Goal: Task Accomplishment & Management: Manage account settings

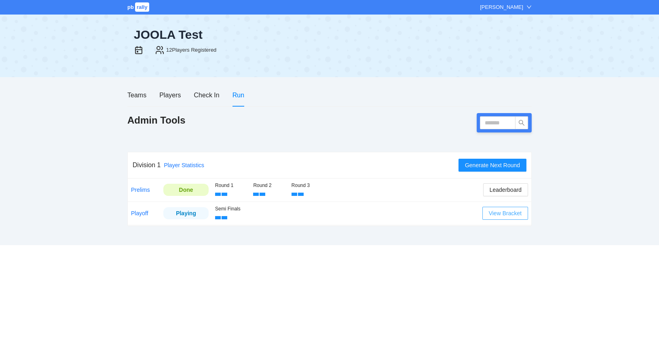
click at [513, 215] on span "View Bracket" at bounding box center [505, 213] width 33 height 9
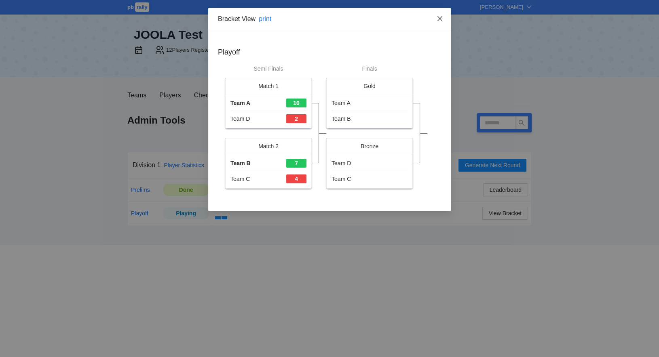
click at [443, 17] on icon "close" at bounding box center [439, 18] width 6 height 6
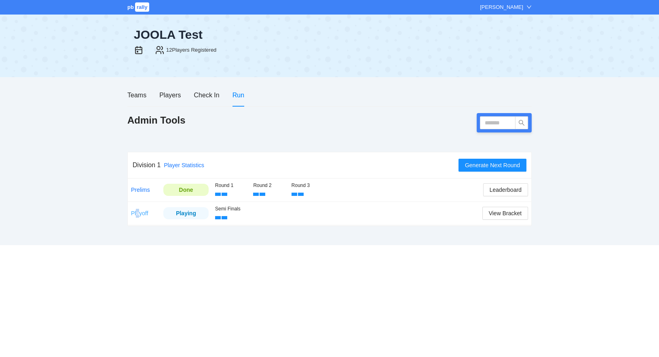
click at [138, 215] on link "Playoff" at bounding box center [139, 213] width 17 height 6
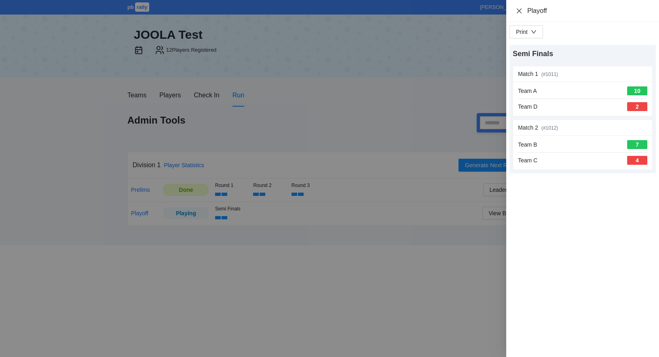
click at [518, 11] on icon "close" at bounding box center [519, 10] width 5 height 5
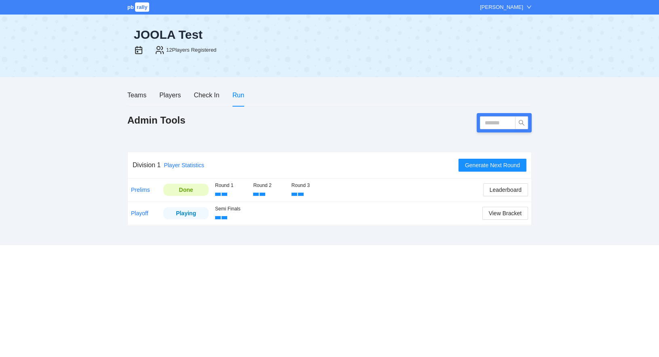
click at [186, 213] on div "Playing" at bounding box center [185, 213] width 33 height 9
click at [499, 166] on span "Generate Next Round" at bounding box center [492, 165] width 55 height 9
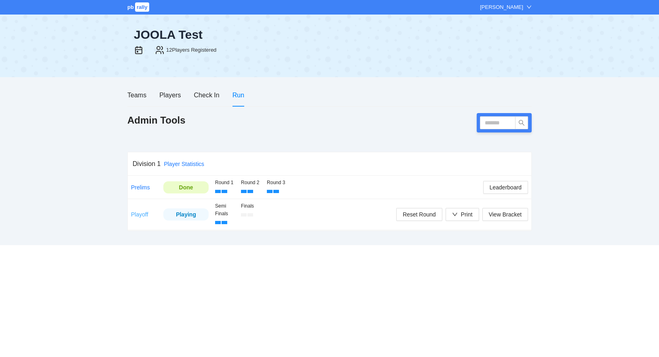
click at [137, 215] on link "Playoff" at bounding box center [139, 214] width 17 height 6
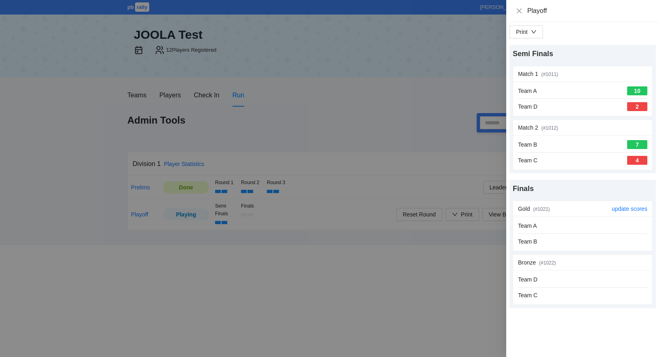
click at [596, 231] on div "Team A Team B" at bounding box center [582, 233] width 129 height 25
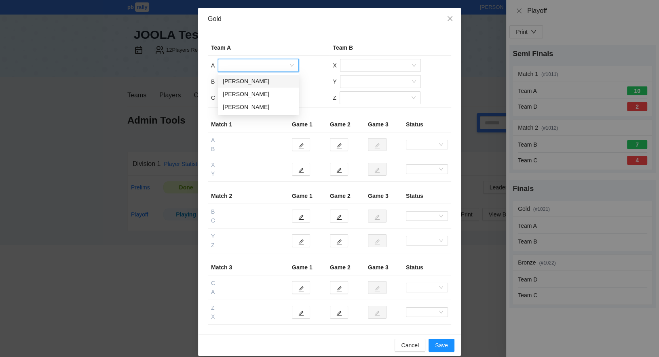
click at [243, 64] on input "search" at bounding box center [255, 65] width 65 height 12
click at [245, 80] on div "[PERSON_NAME]" at bounding box center [258, 81] width 71 height 9
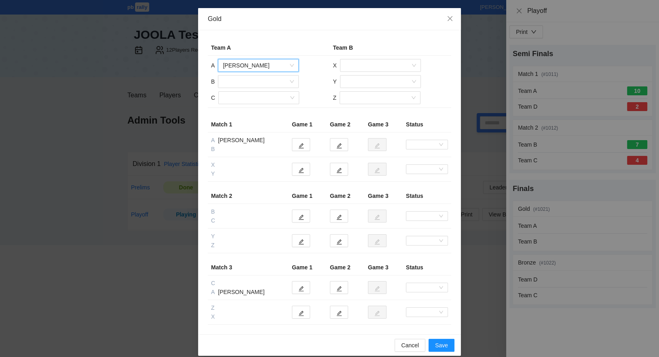
click at [245, 80] on input "search" at bounding box center [255, 82] width 65 height 12
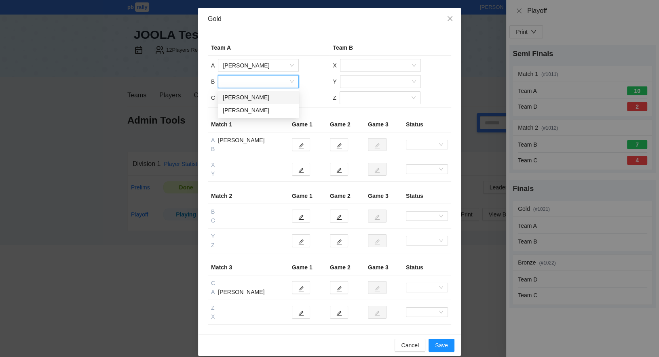
click at [247, 97] on div "Shelley Schmeer" at bounding box center [258, 97] width 71 height 9
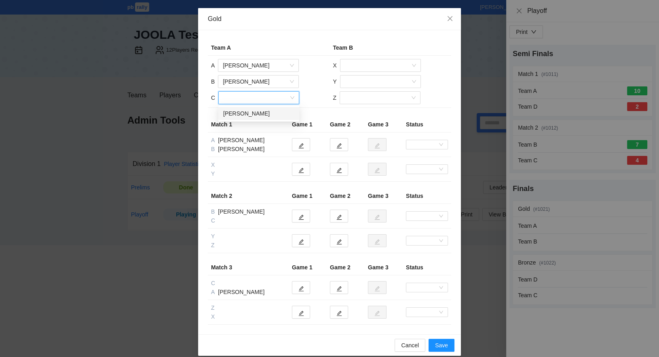
click at [247, 99] on input "search" at bounding box center [255, 98] width 65 height 12
click at [245, 114] on div "Val Karrasch" at bounding box center [258, 113] width 71 height 9
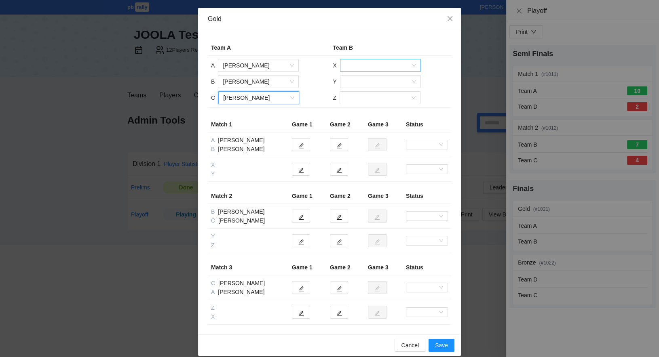
click at [360, 63] on input "search" at bounding box center [377, 65] width 65 height 12
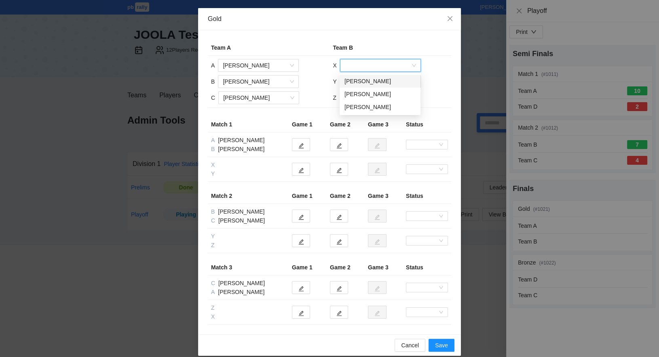
click at [364, 84] on div "Anne Rheins" at bounding box center [379, 81] width 71 height 9
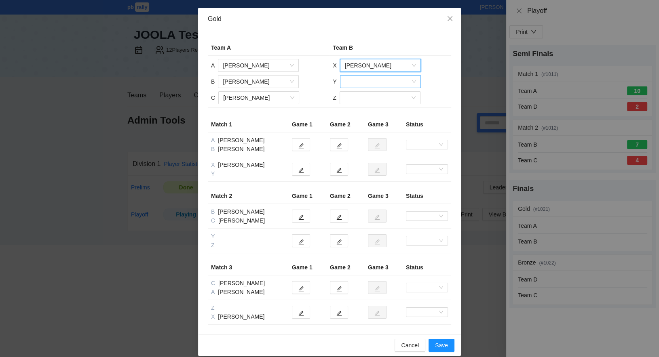
click at [364, 83] on input "search" at bounding box center [377, 82] width 65 height 12
click at [367, 100] on div "Caitlin Barry" at bounding box center [379, 97] width 71 height 9
click at [366, 97] on input "search" at bounding box center [376, 98] width 65 height 12
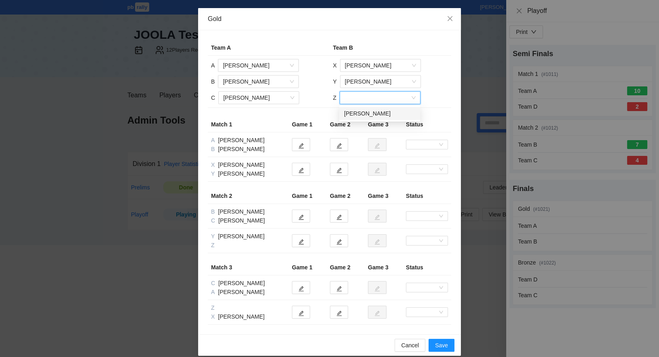
click at [368, 112] on div "Mimi Borchers" at bounding box center [379, 113] width 71 height 9
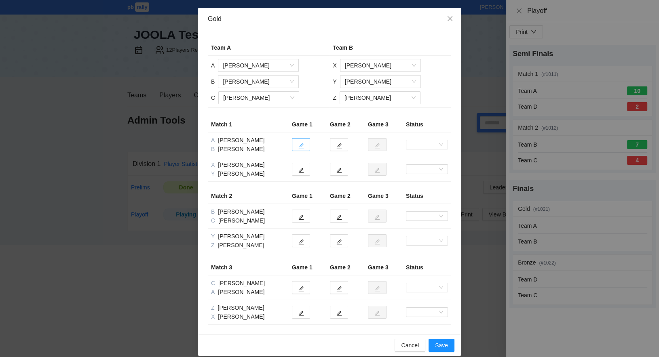
click at [302, 142] on button "button" at bounding box center [301, 144] width 18 height 13
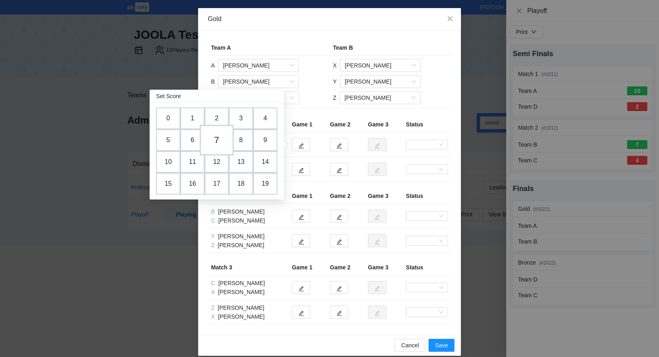
click at [222, 137] on td "7" at bounding box center [217, 140] width 34 height 31
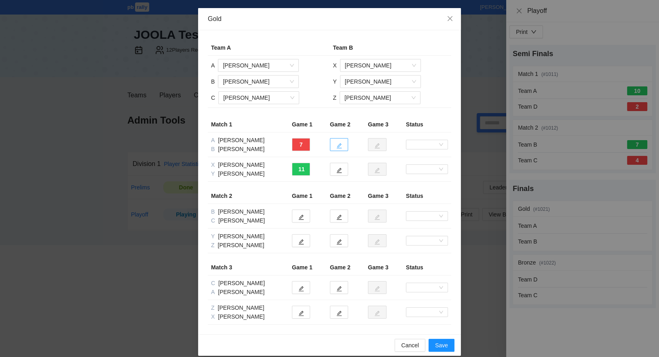
click at [344, 144] on button "button" at bounding box center [339, 144] width 18 height 13
click at [341, 169] on icon "edit" at bounding box center [339, 171] width 6 height 6
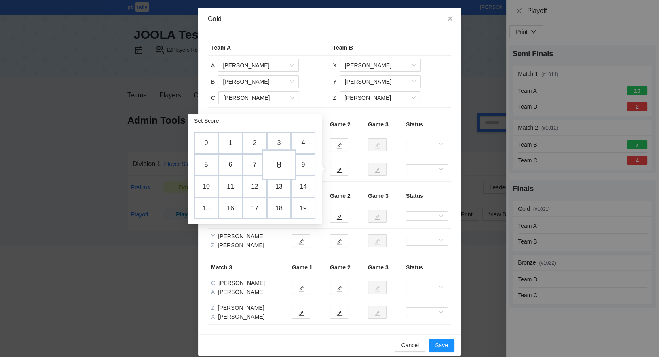
click at [283, 165] on td "8" at bounding box center [279, 165] width 34 height 31
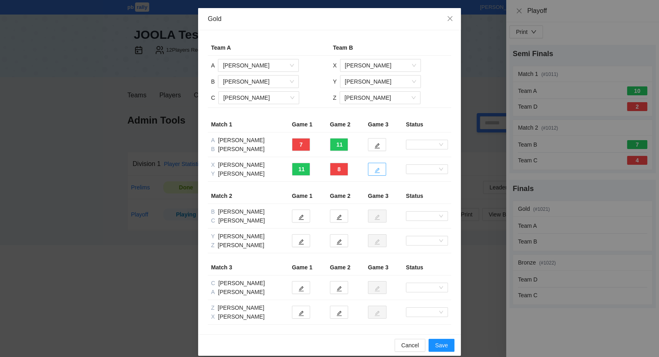
click at [377, 169] on icon "edit" at bounding box center [377, 171] width 6 height 6
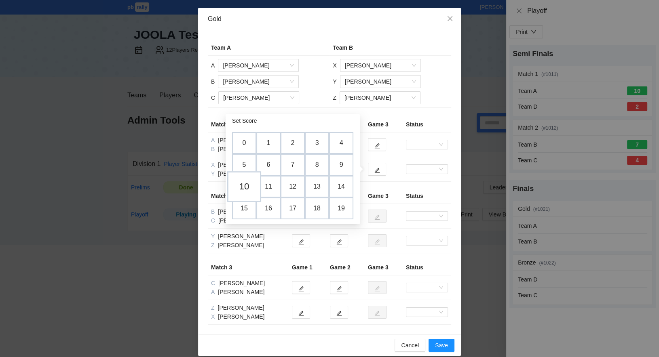
click at [248, 186] on td "10" at bounding box center [244, 186] width 34 height 31
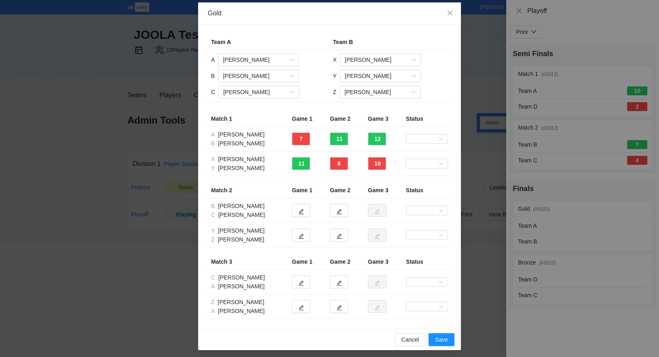
scroll to position [8, 0]
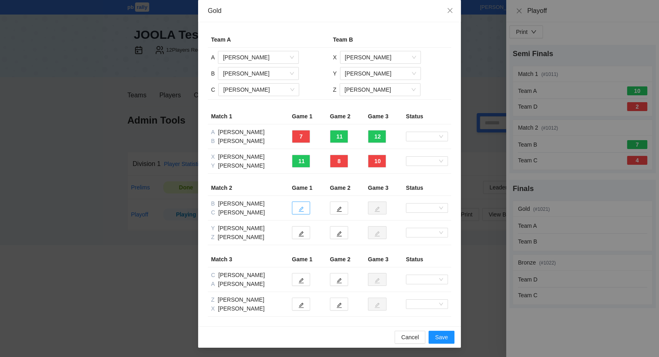
click at [306, 207] on button "button" at bounding box center [301, 208] width 18 height 13
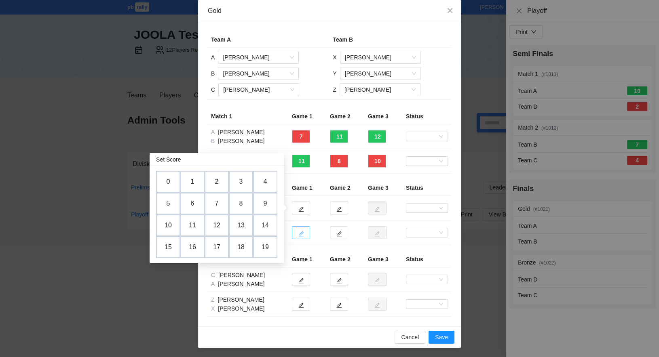
click at [298, 234] on icon "edit" at bounding box center [301, 234] width 6 height 6
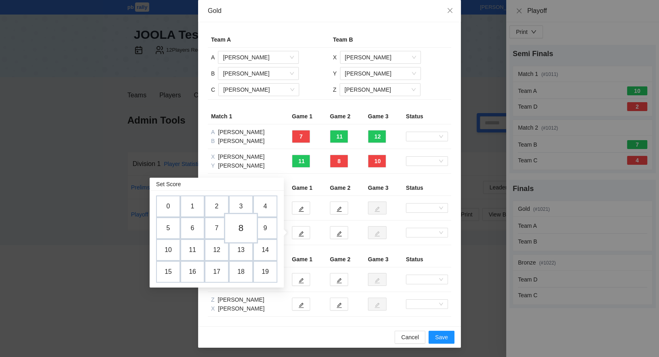
click at [244, 232] on td "8" at bounding box center [241, 228] width 34 height 31
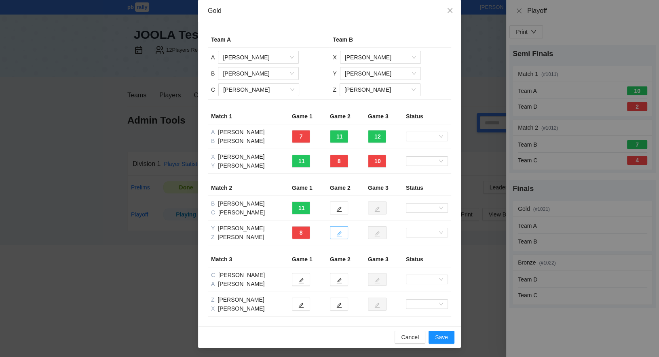
click at [342, 233] on button "button" at bounding box center [339, 232] width 18 height 13
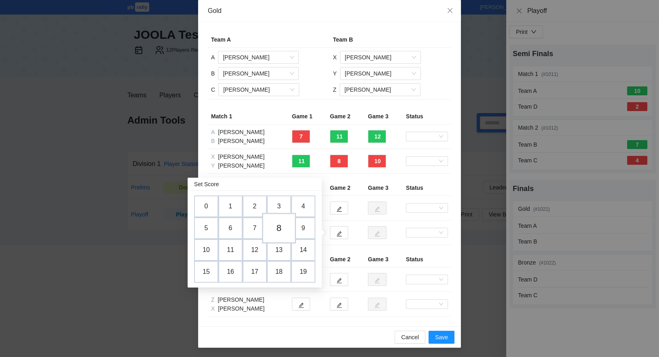
click at [284, 226] on td "8" at bounding box center [279, 228] width 34 height 31
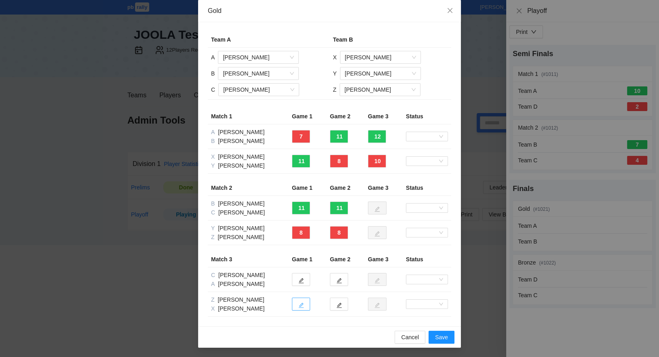
click at [304, 305] on icon "edit" at bounding box center [301, 306] width 6 height 6
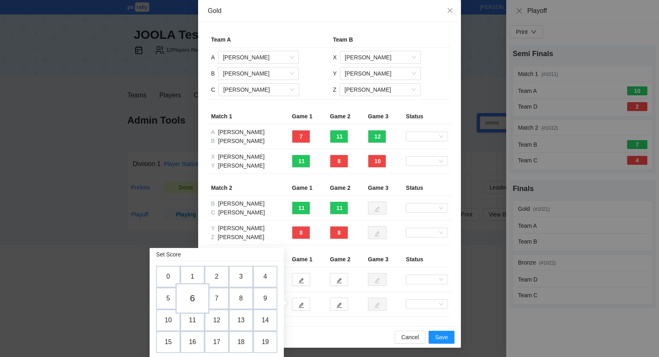
click at [198, 293] on td "6" at bounding box center [192, 298] width 34 height 31
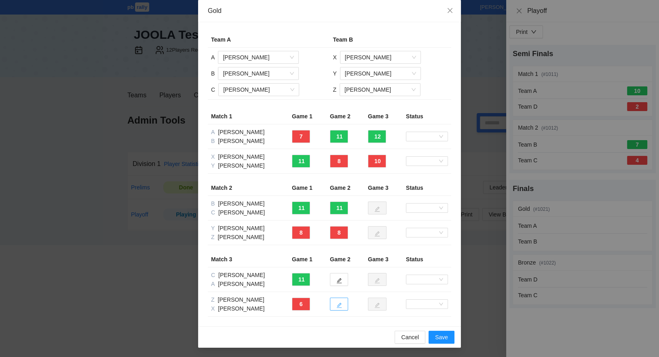
click at [339, 303] on icon "edit" at bounding box center [339, 306] width 6 height 6
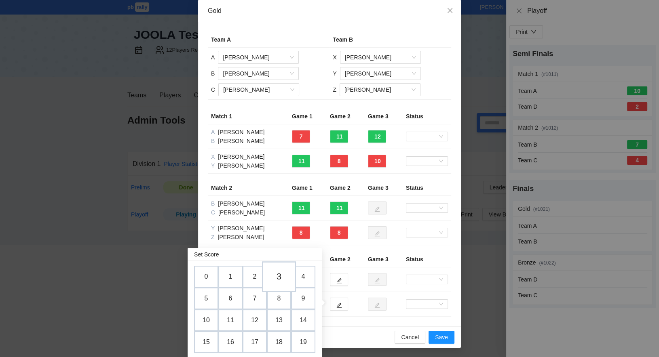
click at [283, 276] on td "3" at bounding box center [279, 276] width 34 height 31
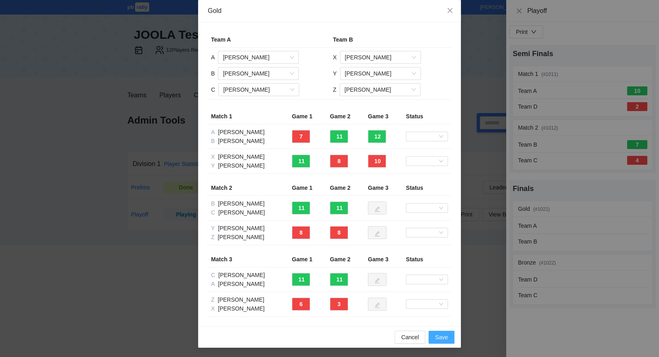
click at [445, 339] on span "Save" at bounding box center [441, 337] width 13 height 9
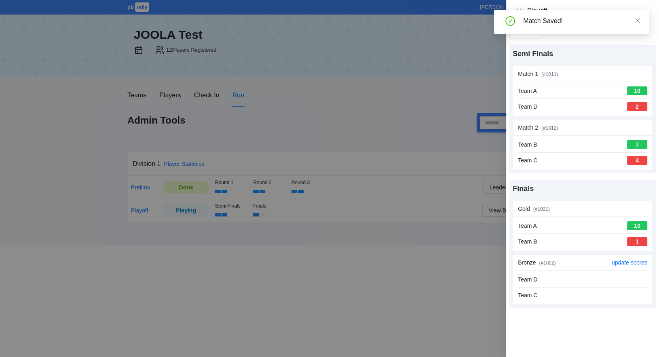
click at [587, 286] on div "Team D Team C" at bounding box center [582, 287] width 129 height 25
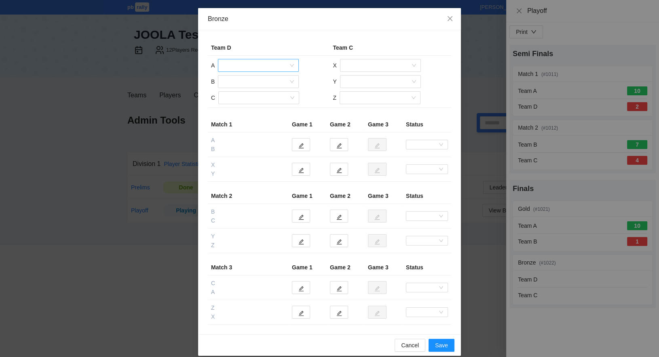
click at [250, 67] on input "search" at bounding box center [255, 65] width 65 height 12
click at [253, 84] on div "Bridget Whitehead" at bounding box center [258, 81] width 71 height 9
click at [253, 85] on input "search" at bounding box center [255, 82] width 65 height 12
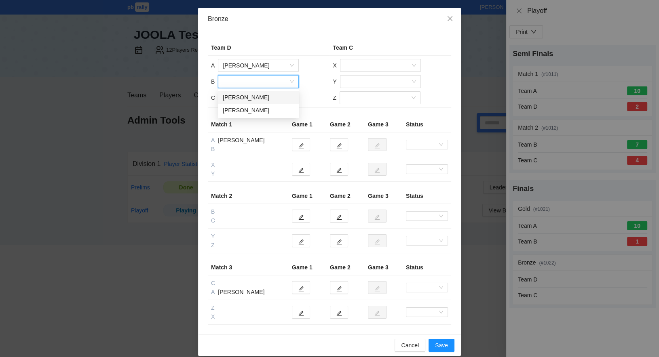
click at [253, 99] on div "Lesia Price" at bounding box center [258, 97] width 71 height 9
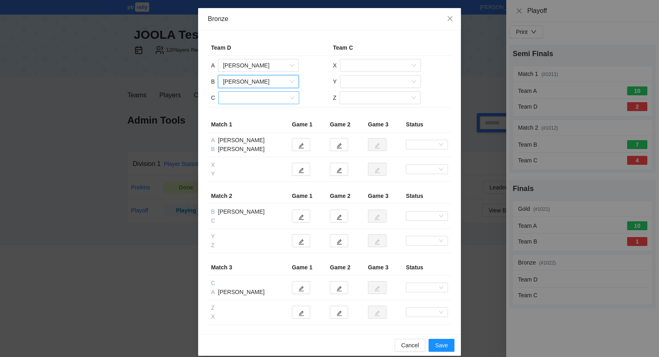
click at [255, 97] on input "search" at bounding box center [255, 98] width 65 height 12
click at [255, 114] on div "Pamela King" at bounding box center [258, 113] width 71 height 9
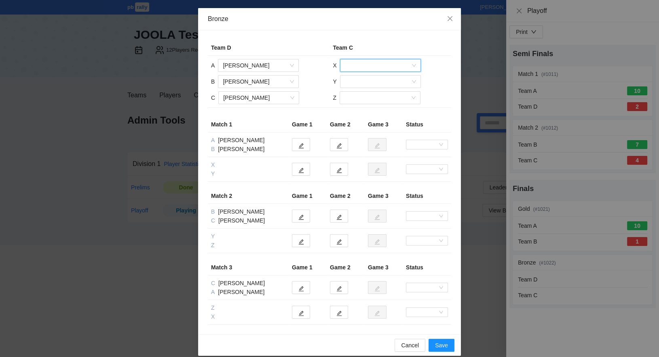
click at [361, 65] on input "search" at bounding box center [377, 65] width 65 height 12
click at [361, 80] on div "Amy Kilpatrick" at bounding box center [379, 81] width 71 height 9
click at [361, 80] on input "search" at bounding box center [377, 82] width 65 height 12
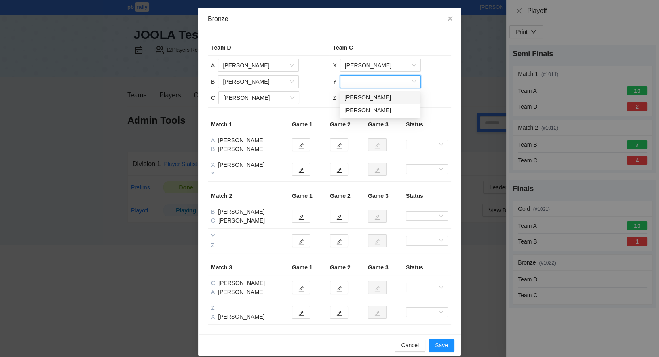
click at [366, 99] on div "Connie Shugars" at bounding box center [379, 97] width 71 height 9
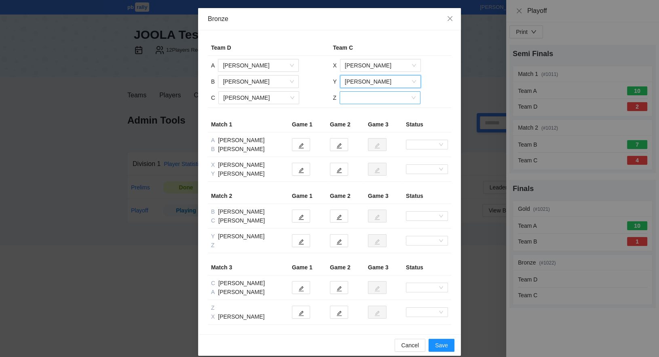
click at [364, 98] on input "search" at bounding box center [376, 98] width 65 height 12
click at [364, 114] on div "Van Fleming" at bounding box center [379, 113] width 71 height 9
click at [303, 144] on icon "edit" at bounding box center [301, 146] width 6 height 6
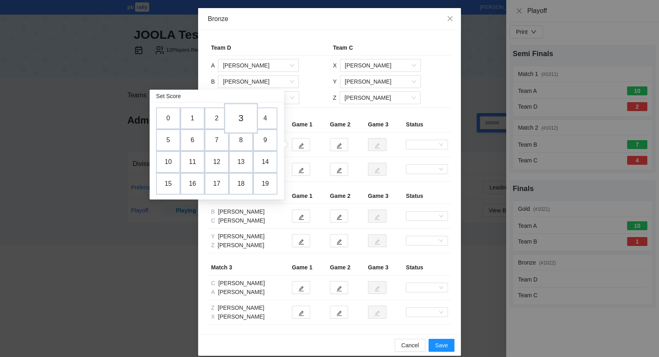
click at [247, 119] on td "3" at bounding box center [241, 118] width 34 height 31
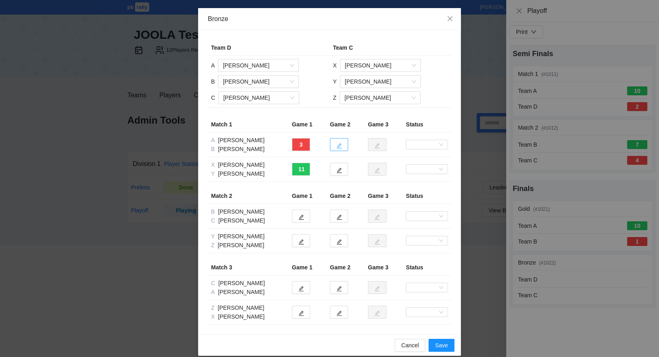
click at [339, 145] on icon "edit" at bounding box center [339, 146] width 6 height 6
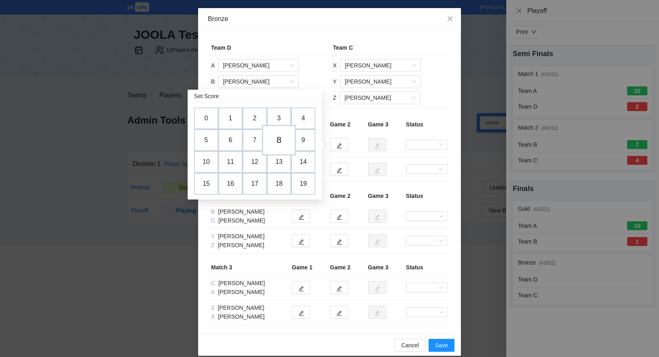
click at [281, 136] on td "8" at bounding box center [279, 140] width 34 height 31
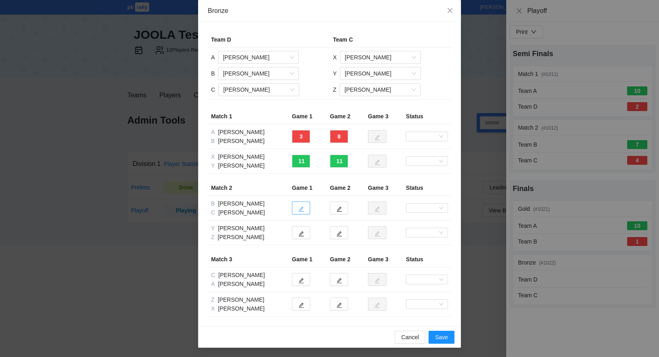
click at [300, 206] on span "edit" at bounding box center [301, 209] width 6 height 6
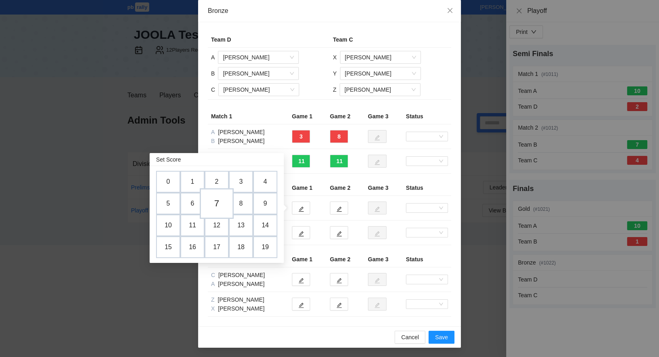
click at [217, 205] on td "7" at bounding box center [217, 203] width 34 height 31
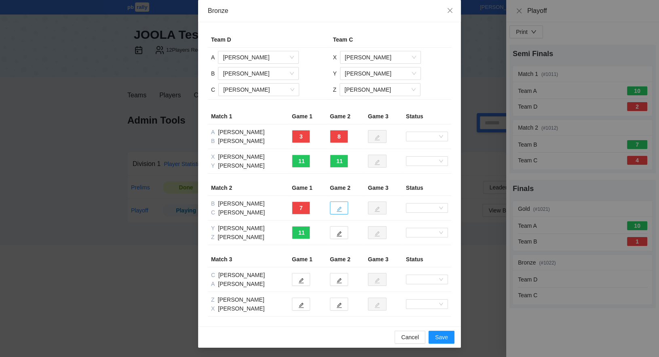
click at [338, 208] on icon "edit" at bounding box center [339, 210] width 6 height 6
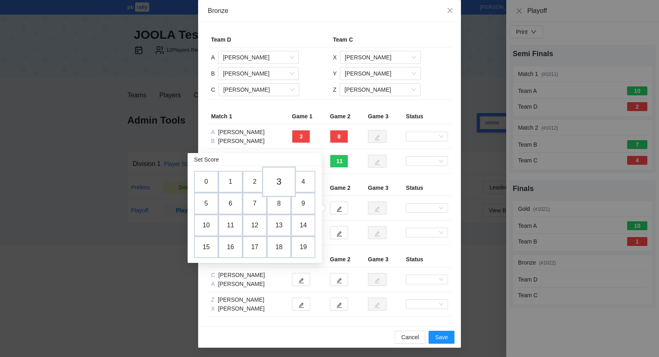
click at [283, 182] on td "3" at bounding box center [279, 182] width 34 height 31
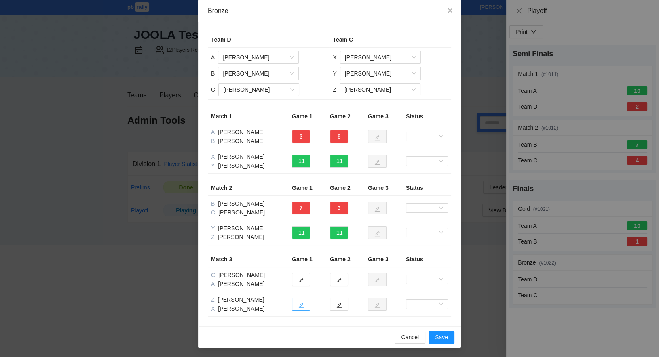
click at [306, 301] on button "button" at bounding box center [301, 304] width 18 height 13
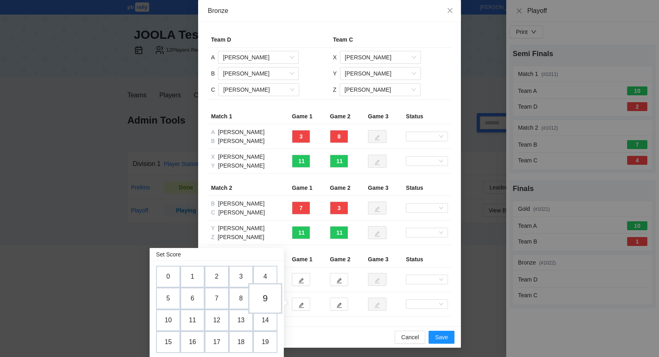
click at [266, 298] on td "9" at bounding box center [265, 298] width 34 height 31
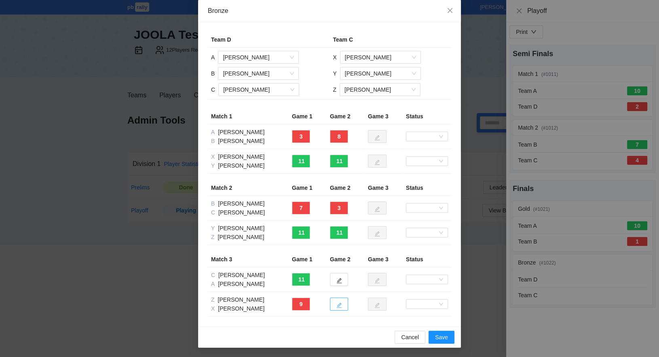
click at [344, 305] on button "button" at bounding box center [339, 304] width 18 height 13
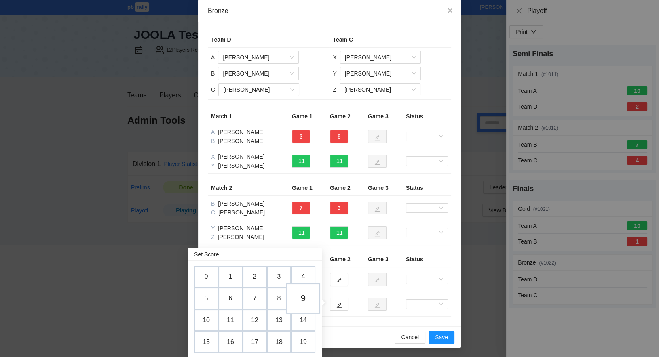
click at [311, 297] on td "9" at bounding box center [303, 298] width 34 height 31
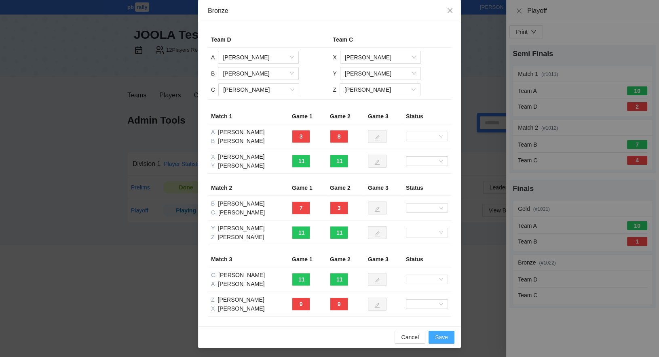
click at [443, 335] on span "Save" at bounding box center [441, 337] width 13 height 9
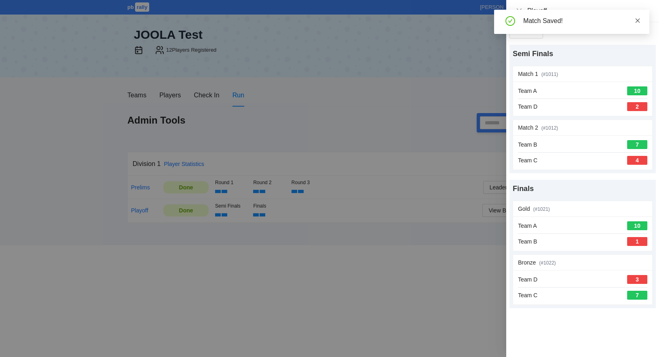
click at [639, 19] on icon "close" at bounding box center [637, 20] width 4 height 4
click at [520, 11] on icon "close" at bounding box center [519, 10] width 5 height 5
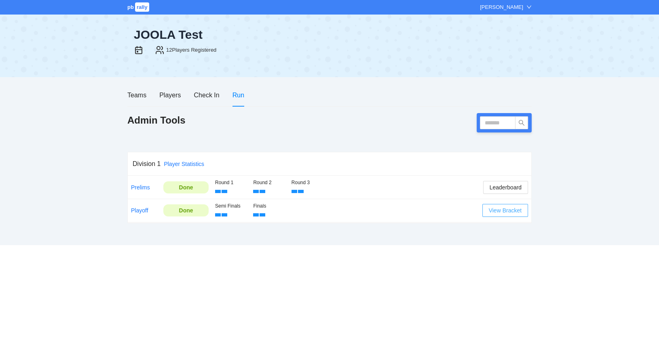
click at [511, 211] on span "View Bracket" at bounding box center [505, 210] width 33 height 9
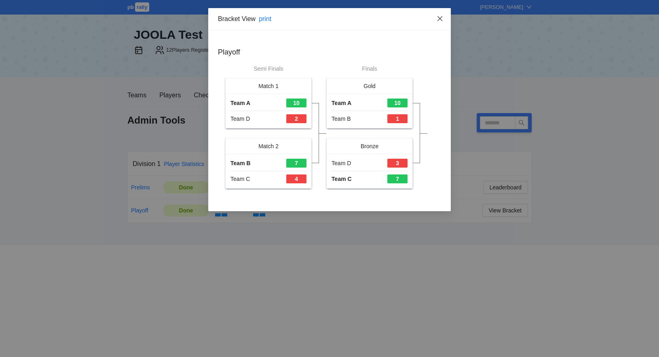
click at [440, 18] on icon "close" at bounding box center [439, 18] width 6 height 6
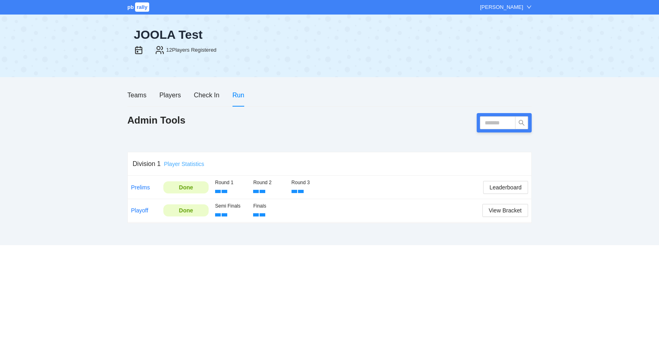
click at [190, 166] on link "Player Statistics" at bounding box center [184, 164] width 40 height 6
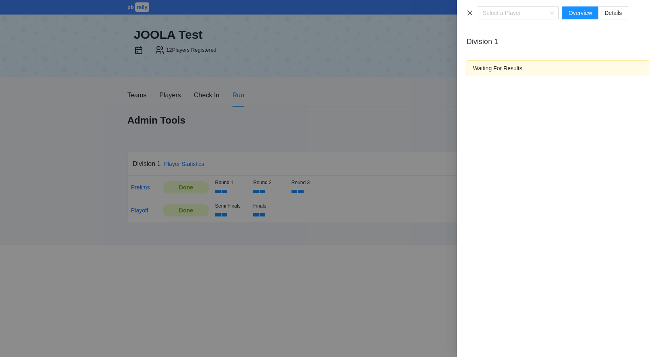
click at [470, 13] on icon "close" at bounding box center [469, 12] width 5 height 5
